Goal: Task Accomplishment & Management: Use online tool/utility

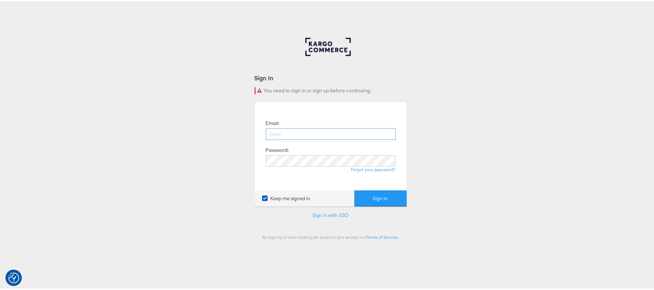
drag, startPoint x: 0, startPoint y: 0, endPoint x: 301, endPoint y: 136, distance: 330.1
click at [301, 136] on input "email" at bounding box center [331, 133] width 130 height 12
type input "[PERSON_NAME][EMAIL_ADDRESS][DOMAIN_NAME]"
click at [353, 136] on input "sudheer.bheemunipalli@kargo.com" at bounding box center [331, 133] width 130 height 12
click at [355, 189] on button "Sign In" at bounding box center [381, 197] width 52 height 16
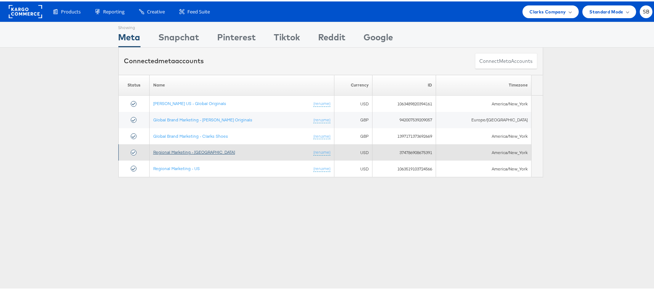
click at [179, 153] on link "Regional Marketing - CA" at bounding box center [194, 150] width 82 height 5
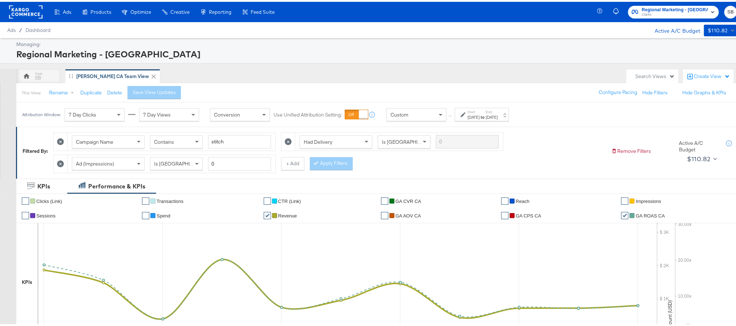
click at [31, 11] on rect at bounding box center [25, 10] width 33 height 13
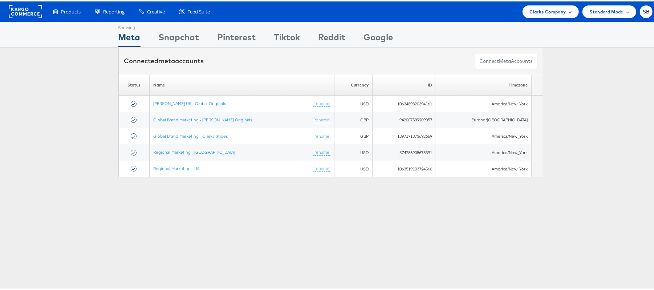
click at [551, 9] on span "Clarks Company" at bounding box center [548, 11] width 36 height 8
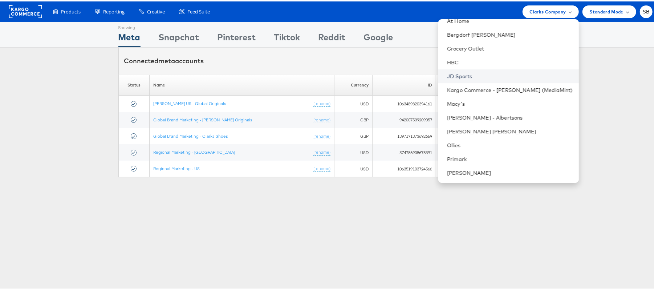
scroll to position [76, 0]
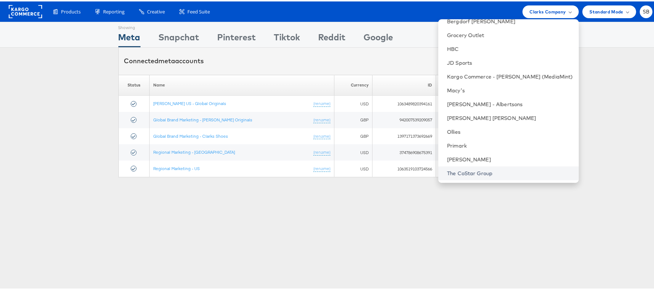
click at [486, 169] on link "The CoStar Group" at bounding box center [510, 171] width 126 height 7
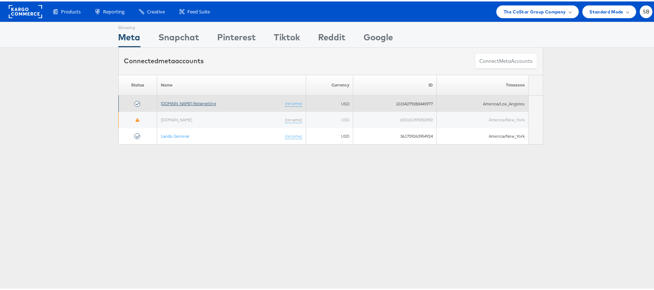
click at [198, 104] on link "[DOMAIN_NAME] Retargeting" at bounding box center [188, 101] width 55 height 5
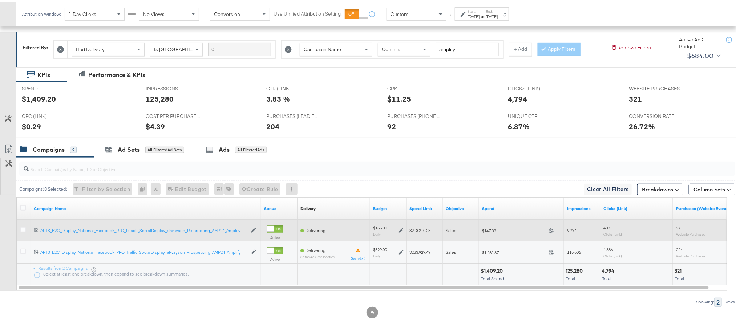
scroll to position [107, 0]
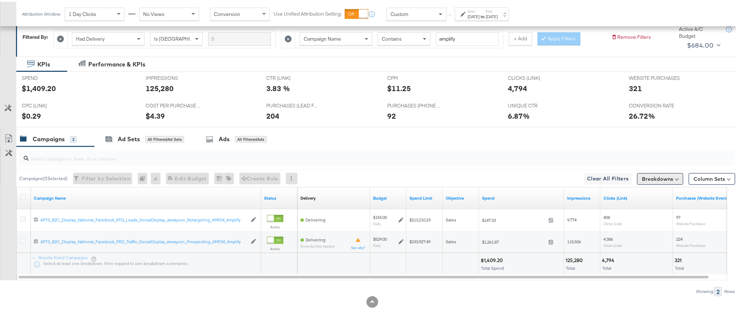
click at [641, 177] on button "Breakdowns" at bounding box center [660, 177] width 46 height 12
click at [654, 206] on div "Delivery" at bounding box center [643, 209] width 72 height 6
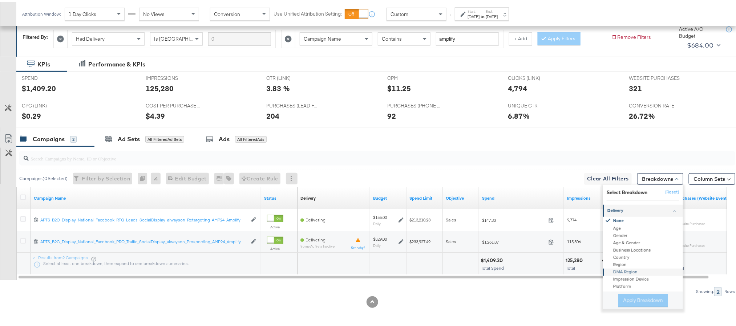
scroll to position [54, 0]
click at [638, 258] on div "Product ID" at bounding box center [643, 259] width 79 height 7
click at [637, 296] on button "Apply Breakdown" at bounding box center [643, 298] width 50 height 13
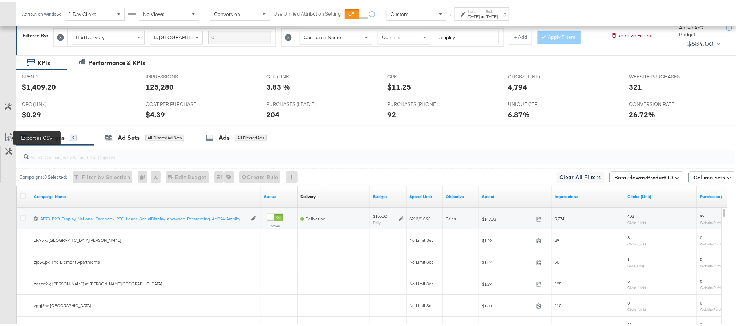
click at [7, 137] on icon at bounding box center [8, 135] width 9 height 9
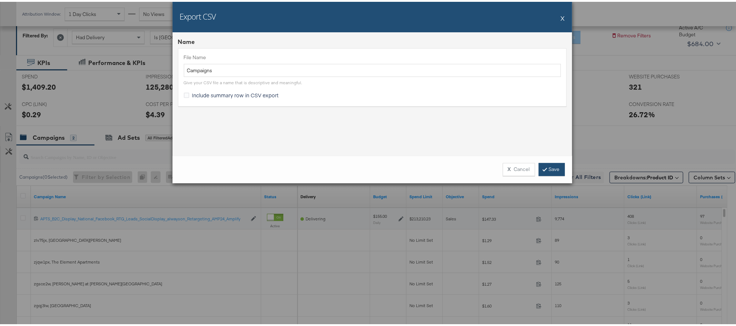
click at [557, 167] on link "Save" at bounding box center [552, 167] width 26 height 13
